Goal: Task Accomplishment & Management: Use online tool/utility

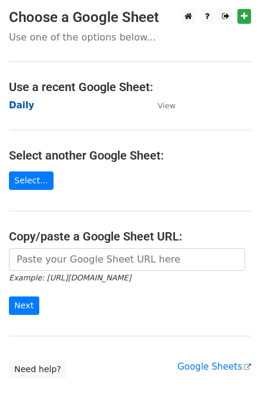
click at [24, 106] on strong "Daily" at bounding box center [22, 105] width 26 height 11
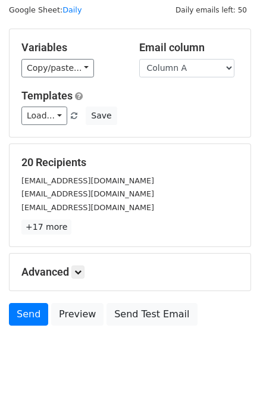
scroll to position [55, 0]
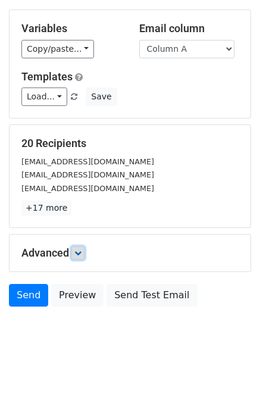
click at [80, 256] on link at bounding box center [77, 253] width 13 height 13
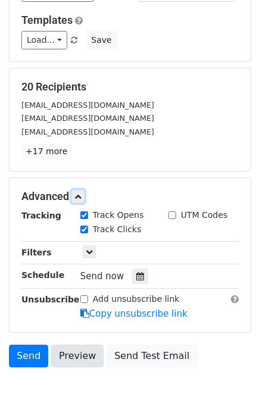
scroll to position [171, 0]
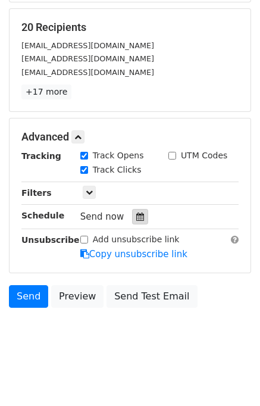
click at [138, 213] on div at bounding box center [140, 216] width 16 height 15
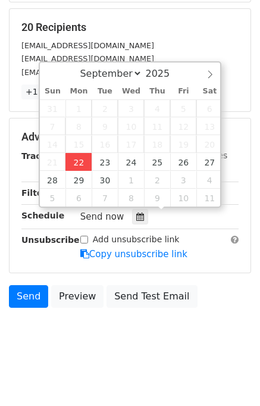
type input "2025-09-22 14:33"
type input "02"
type input "33"
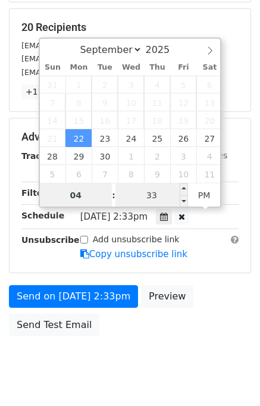
type input "04"
type input "2025-09-22 16:33"
click at [141, 195] on input "33" at bounding box center [152, 195] width 73 height 24
type input "00"
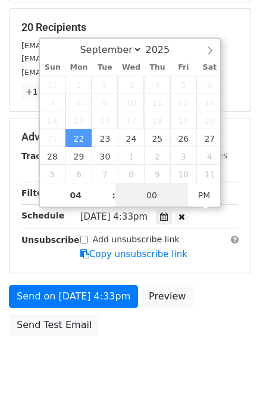
scroll to position [152, 0]
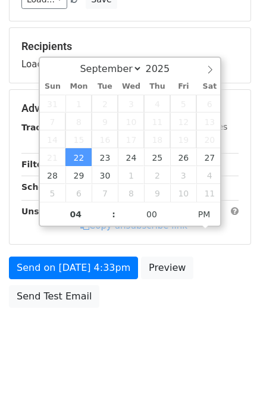
type input "2025-09-22 16:00"
click at [216, 317] on body "New Campaign Daily emails left: 50 Google Sheet: Daily Variables Copy/paste... …" at bounding box center [130, 109] width 260 height 505
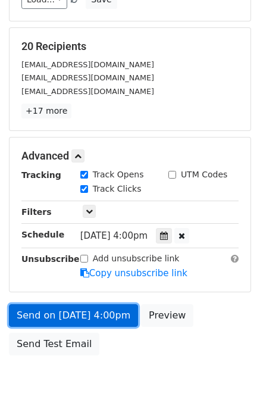
click at [63, 316] on link "Send on Sep 22 at 4:00pm" at bounding box center [73, 315] width 129 height 23
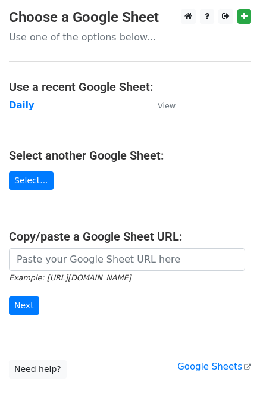
click at [32, 103] on td "Daily" at bounding box center [77, 106] width 137 height 14
click at [24, 105] on strong "Daily" at bounding box center [22, 105] width 26 height 11
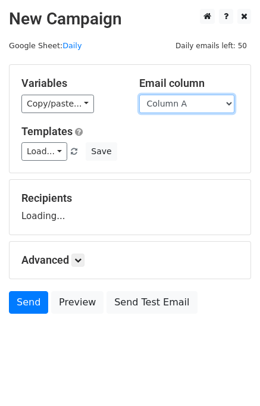
click at [176, 108] on select "Column A Column B Column C Column D Column E" at bounding box center [186, 104] width 95 height 18
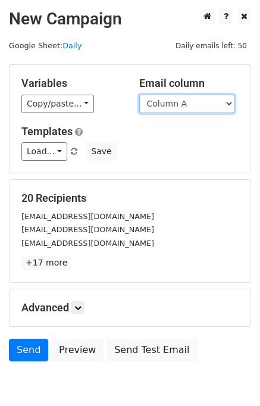
click at [176, 107] on select "Column A Column B Column C Column D Column E" at bounding box center [186, 104] width 95 height 18
select select "Column B"
click at [139, 95] on select "Column A Column B Column C Column D Column E" at bounding box center [186, 104] width 95 height 18
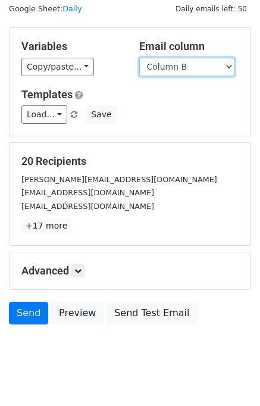
scroll to position [55, 0]
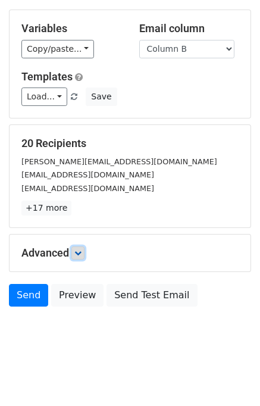
click at [80, 251] on icon at bounding box center [77, 253] width 7 height 7
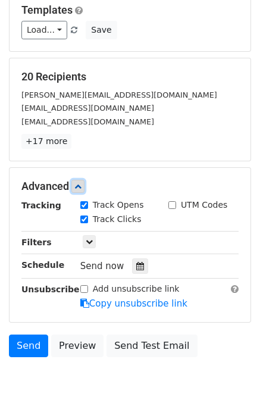
scroll to position [169, 0]
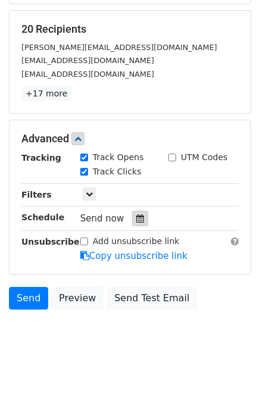
click at [136, 214] on icon at bounding box center [140, 218] width 8 height 8
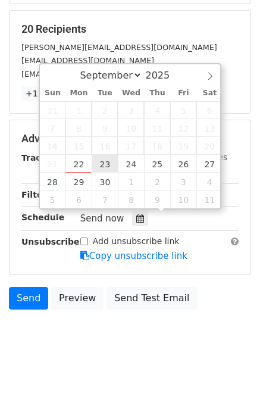
type input "2025-09-23 12:00"
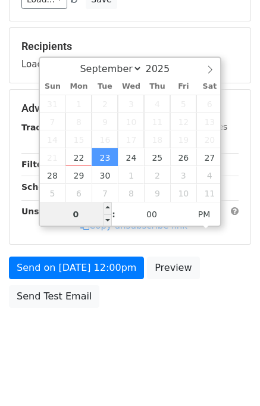
type input "05"
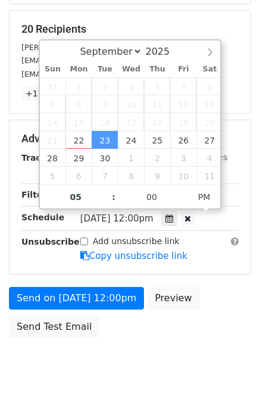
type input "2025-09-23 17:00"
click at [213, 308] on div "Send on Sep 23 at 12:00pm Preview Send Test Email" at bounding box center [130, 315] width 260 height 57
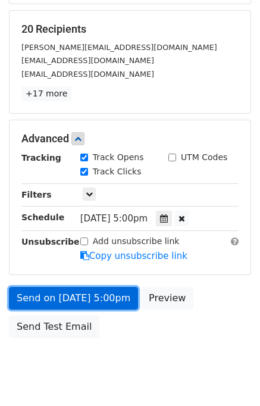
click at [86, 297] on link "Send on Sep 23 at 5:00pm" at bounding box center [73, 298] width 129 height 23
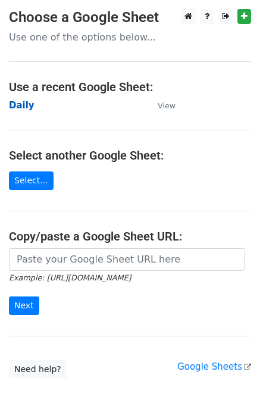
click at [27, 108] on strong "Daily" at bounding box center [22, 105] width 26 height 11
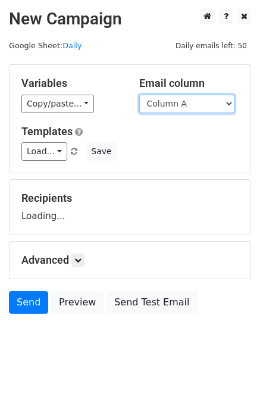
click at [204, 104] on select "Column A Column B Column C Column D Column E" at bounding box center [186, 104] width 95 height 18
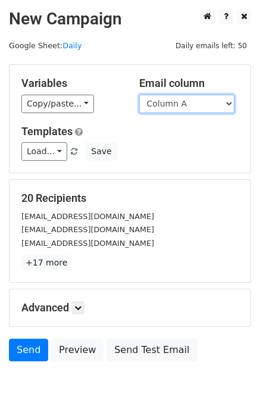
click at [180, 110] on select "Column A Column B Column C Column D Column E" at bounding box center [186, 104] width 95 height 18
select select "Column C"
click at [139, 95] on select "Column A Column B Column C Column D Column E" at bounding box center [186, 104] width 95 height 18
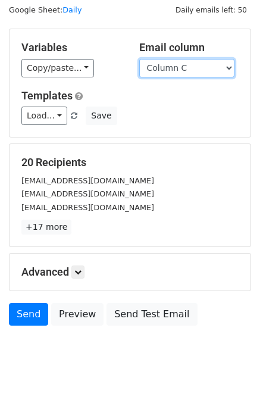
scroll to position [55, 0]
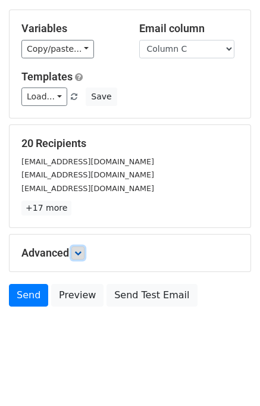
click at [79, 247] on link at bounding box center [77, 253] width 13 height 13
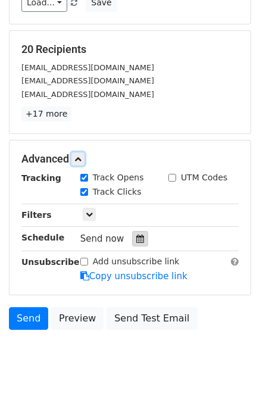
scroll to position [156, 0]
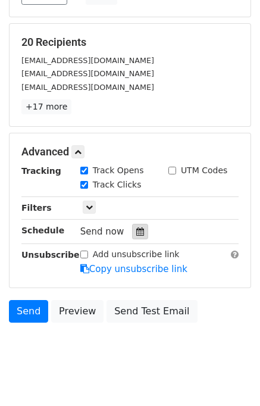
click at [140, 228] on div at bounding box center [140, 231] width 16 height 15
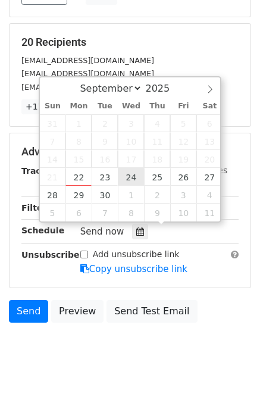
type input "2025-09-24 12:00"
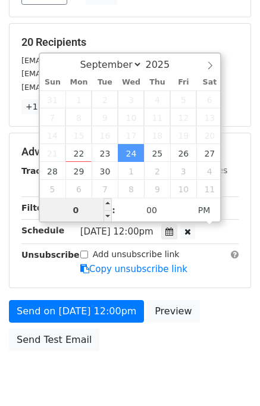
type input "06"
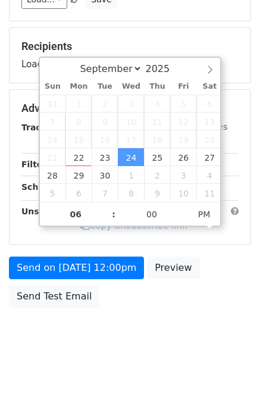
type input "2025-09-24 18:00"
click at [217, 315] on body "New Campaign Daily emails left: 50 Google Sheet: Daily Variables Copy/paste... …" at bounding box center [130, 109] width 260 height 505
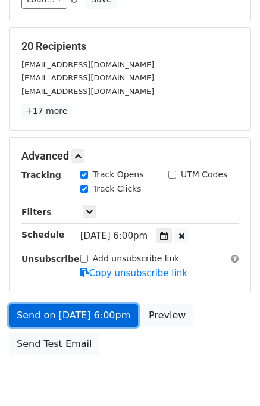
click at [93, 310] on link "Send on Sep 24 at 6:00pm" at bounding box center [73, 315] width 129 height 23
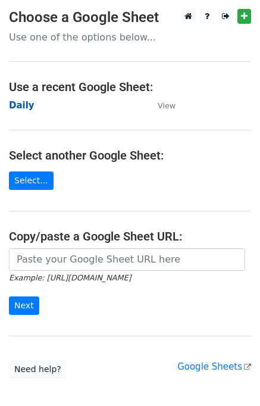
click at [19, 103] on strong "Daily" at bounding box center [22, 105] width 26 height 11
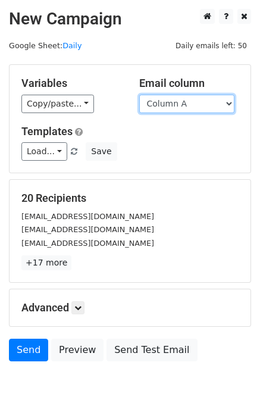
click at [203, 105] on select "Column A Column B Column C Column D Column E" at bounding box center [186, 104] width 95 height 18
select select "Column D"
click at [139, 95] on select "Column A Column B Column C Column D Column E" at bounding box center [186, 104] width 95 height 18
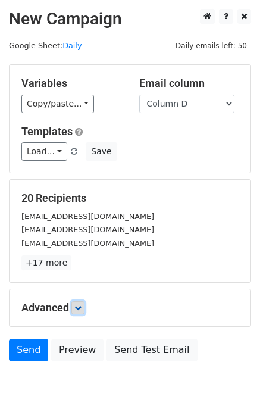
click at [75, 309] on link at bounding box center [77, 307] width 13 height 13
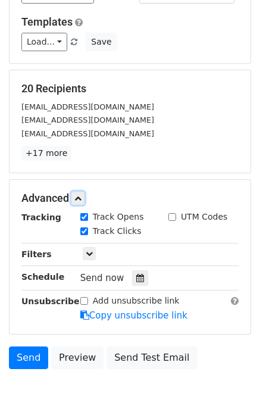
scroll to position [169, 0]
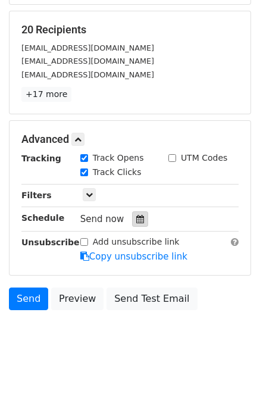
click at [136, 217] on icon at bounding box center [140, 219] width 8 height 8
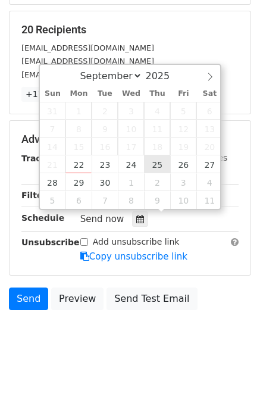
type input "[DATE] 12:00"
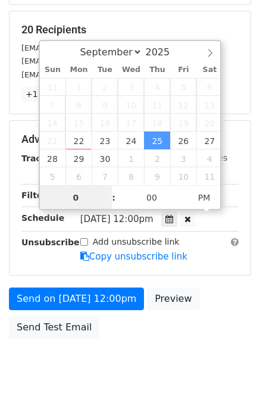
type input "07"
type input "2025-09-25 19:00"
click at [200, 334] on div "Send on Sep 25 at 12:00pm Preview Send Test Email" at bounding box center [130, 316] width 260 height 57
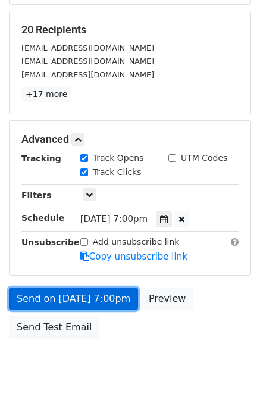
click at [61, 296] on link "Send on Sep 25 at 7:00pm" at bounding box center [73, 299] width 129 height 23
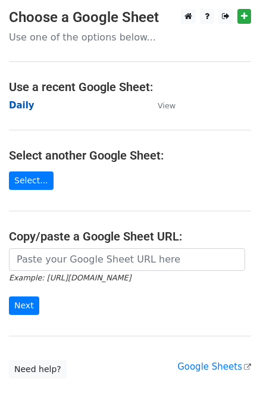
click at [24, 108] on strong "Daily" at bounding box center [22, 105] width 26 height 11
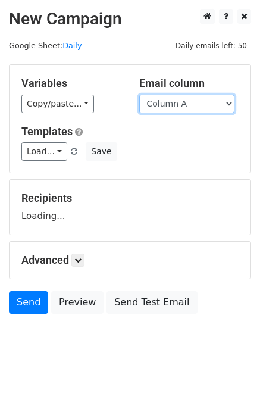
click at [189, 105] on select "Column A Column B Column C Column D Column E" at bounding box center [186, 104] width 95 height 18
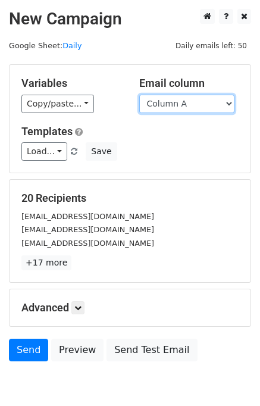
click at [181, 108] on select "Column A Column B Column C Column D Column E" at bounding box center [186, 104] width 95 height 18
select select "Column E"
click at [139, 95] on select "Column A Column B Column C Column D Column E" at bounding box center [186, 104] width 95 height 18
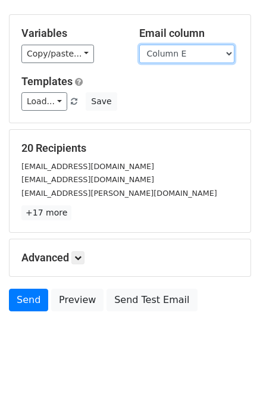
scroll to position [55, 0]
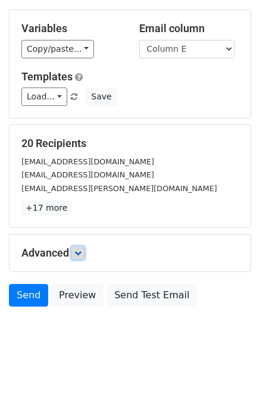
click at [82, 253] on icon at bounding box center [77, 253] width 7 height 7
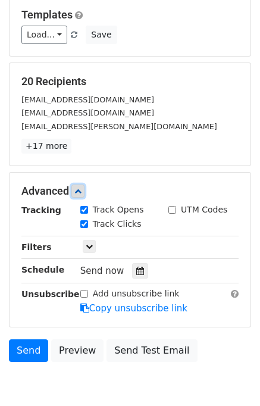
scroll to position [172, 0]
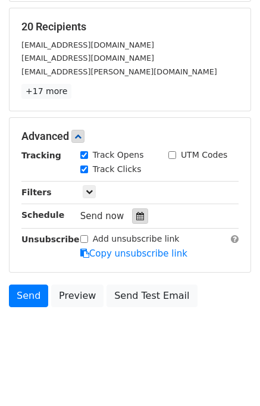
click at [139, 213] on div at bounding box center [140, 215] width 16 height 15
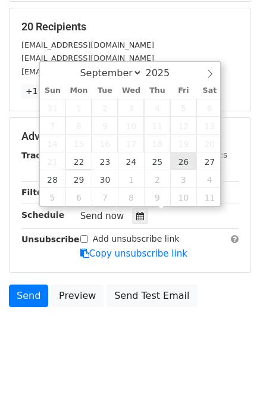
type input "[DATE] 12:00"
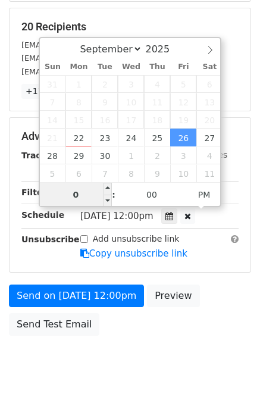
type input "08"
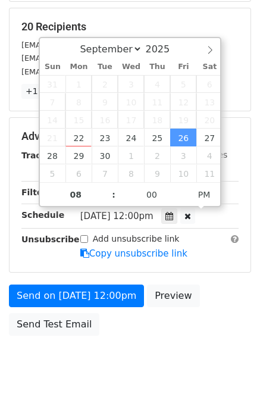
type input "[DATE] 20:00"
click at [194, 347] on body "New Campaign Daily emails left: 50 Google Sheet: Daily Variables Copy/paste... …" at bounding box center [130, 113] width 260 height 552
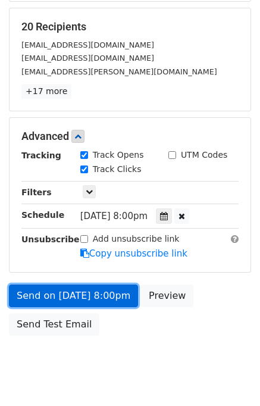
click at [74, 294] on link "Send on [DATE] 8:00pm" at bounding box center [73, 296] width 129 height 23
